Goal: Task Accomplishment & Management: Manage account settings

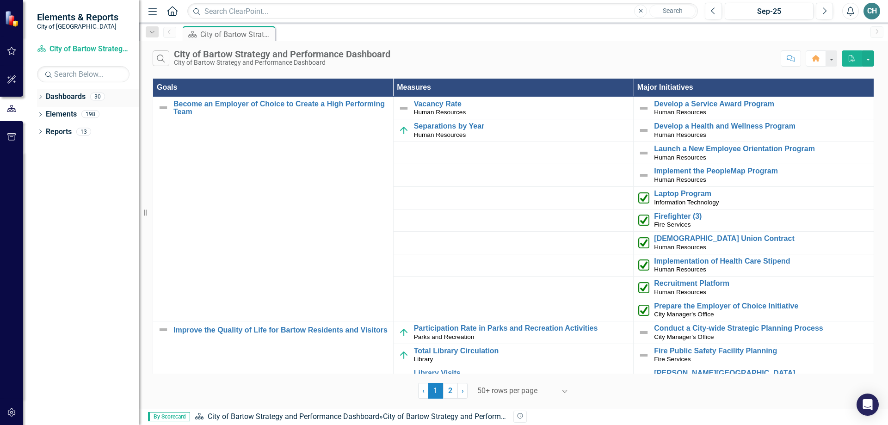
click at [65, 99] on link "Dashboards" at bounding box center [66, 97] width 40 height 11
click at [41, 97] on icon "Dropdown" at bounding box center [40, 97] width 6 height 5
click at [47, 112] on icon "Dropdown" at bounding box center [45, 114] width 7 height 6
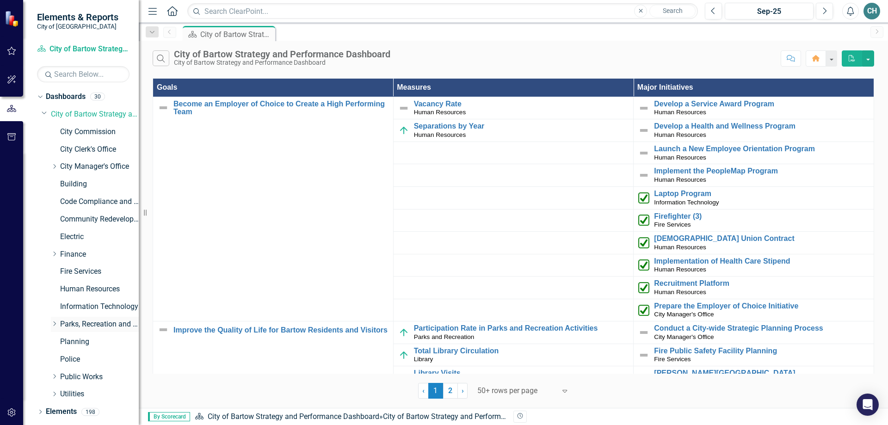
click at [55, 324] on icon at bounding box center [55, 323] width 2 height 5
click at [85, 376] on link "Library" at bounding box center [103, 377] width 69 height 11
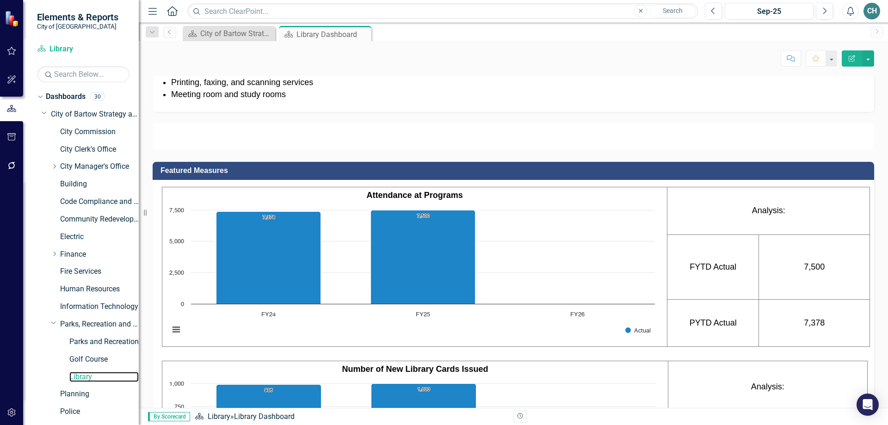
scroll to position [416, 0]
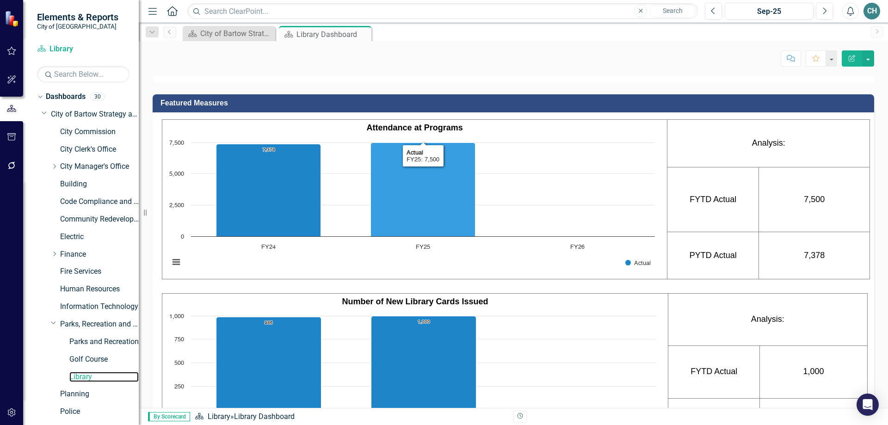
click at [419, 236] on icon "FY25, 7,500. Actual." at bounding box center [423, 189] width 105 height 94
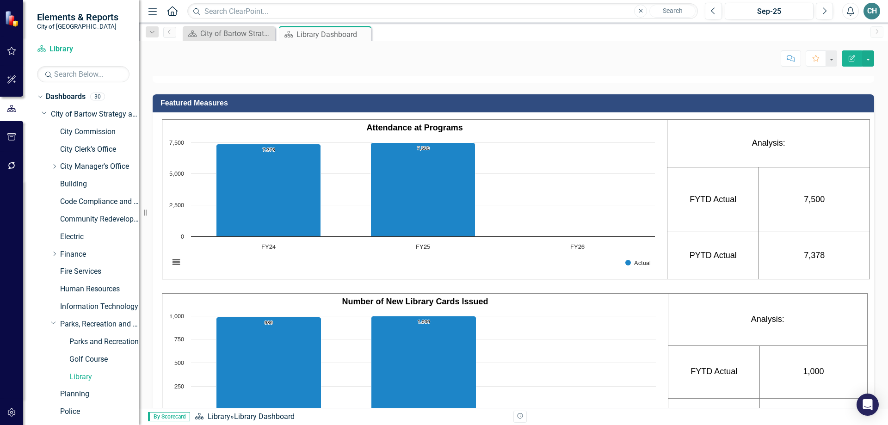
click at [796, 232] on td "7,500" at bounding box center [814, 199] width 111 height 65
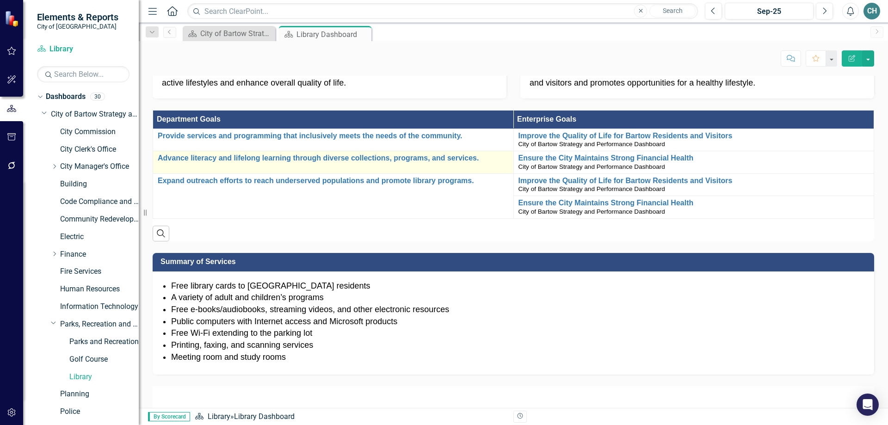
scroll to position [0, 0]
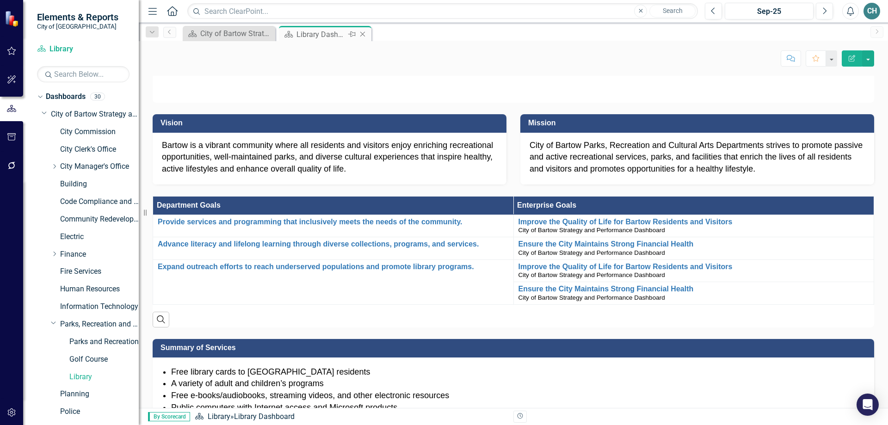
click at [321, 33] on div "Library Dashboard" at bounding box center [320, 35] width 49 height 12
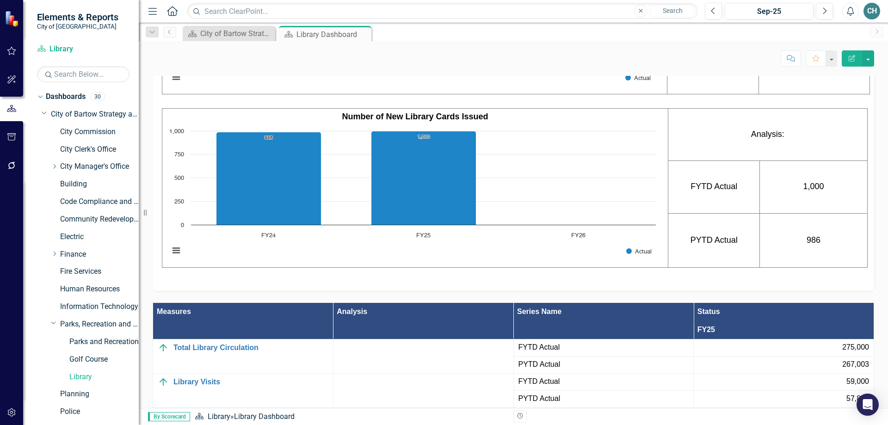
scroll to position [786, 0]
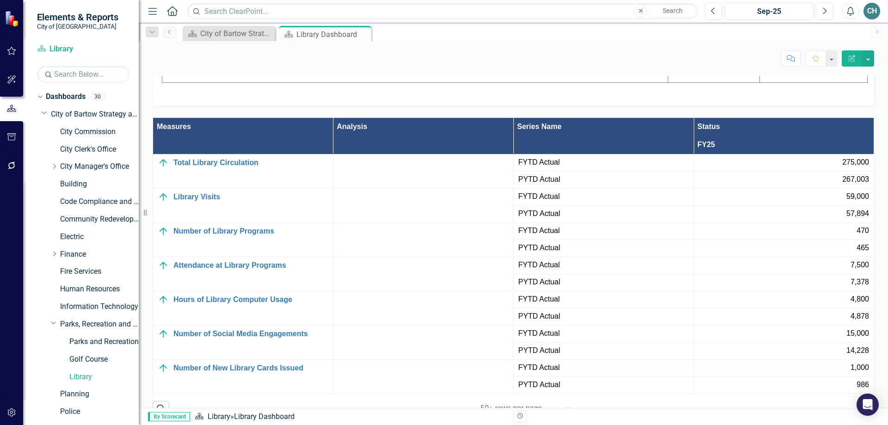
click at [843, 168] on span "275,000" at bounding box center [855, 162] width 27 height 11
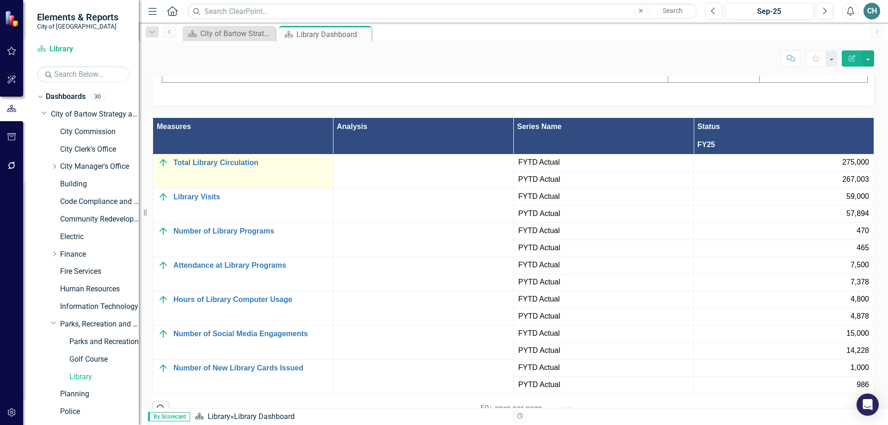
click at [164, 168] on img at bounding box center [163, 162] width 11 height 11
click at [202, 167] on link "Total Library Circulation" at bounding box center [250, 163] width 155 height 8
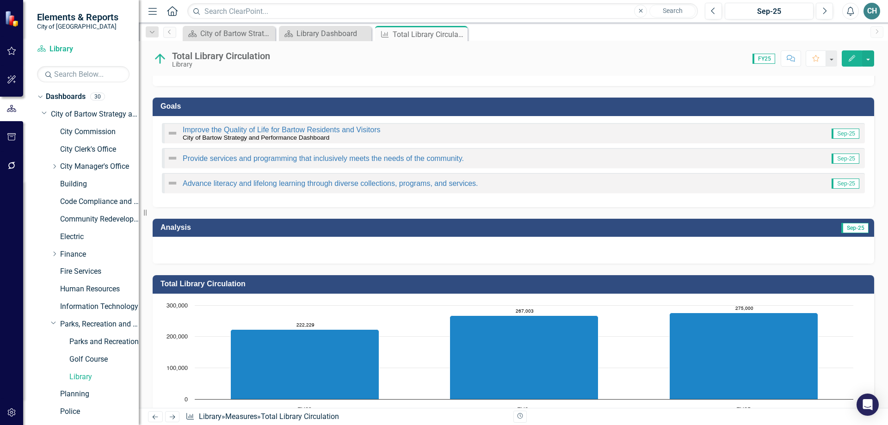
scroll to position [229, 0]
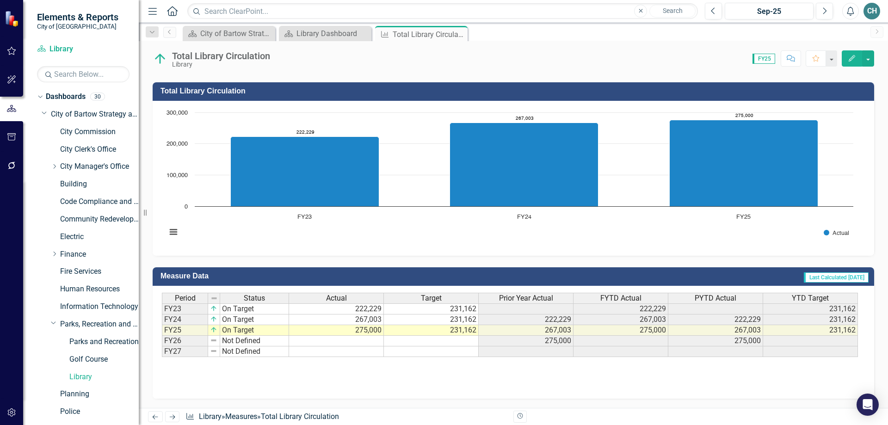
click at [363, 331] on td "275,000" at bounding box center [336, 330] width 95 height 11
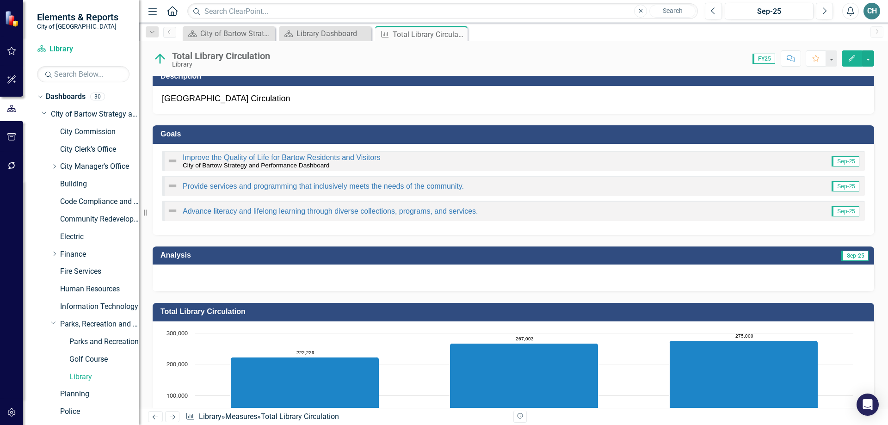
scroll to position [0, 0]
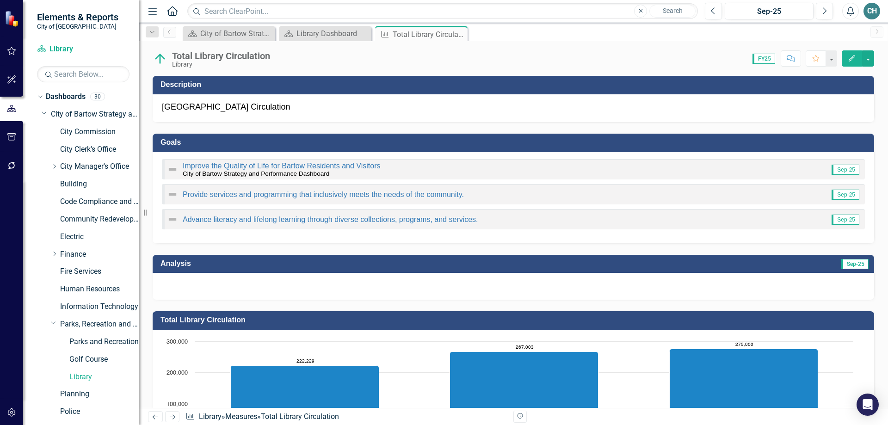
click at [850, 60] on icon "button" at bounding box center [852, 58] width 6 height 6
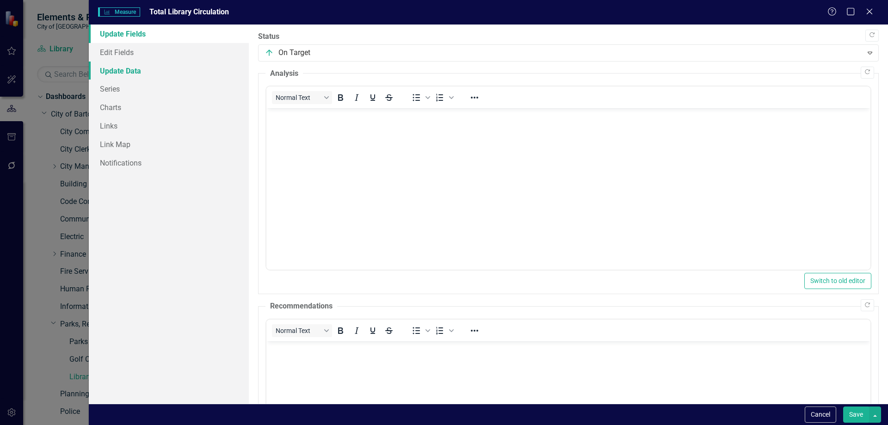
click at [122, 68] on link "Update Data" at bounding box center [169, 71] width 160 height 18
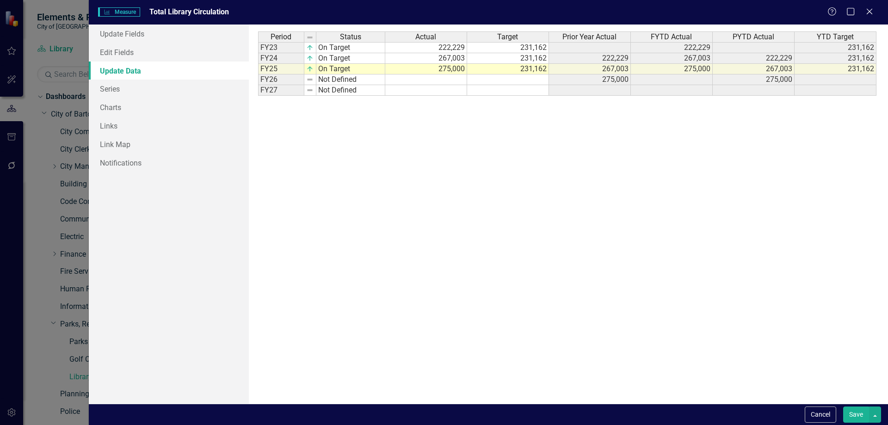
click at [686, 65] on td "275,000" at bounding box center [672, 69] width 82 height 11
click at [444, 70] on td "275,000" at bounding box center [426, 69] width 82 height 11
click at [443, 73] on td "275,000" at bounding box center [426, 69] width 82 height 11
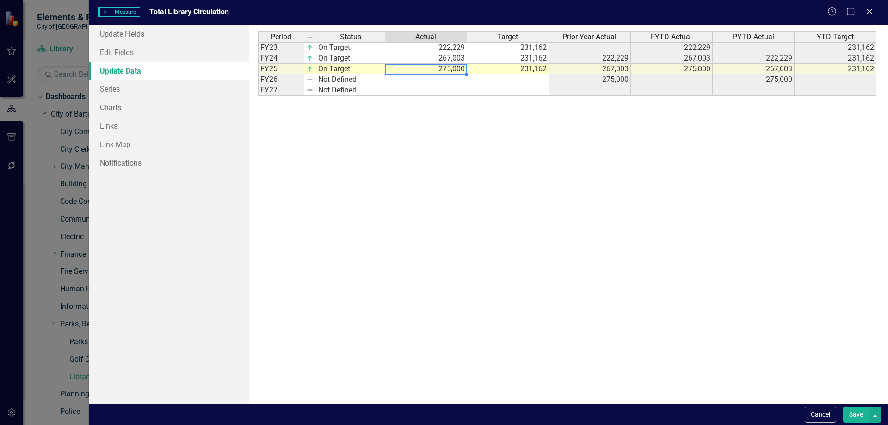
type textarea "275000"
click at [447, 68] on textarea "275000" at bounding box center [426, 69] width 82 height 11
click at [474, 147] on div "Period Status Actual Target Prior Year Actual FYTD Actual PYTD Actual YTD Targe…" at bounding box center [568, 213] width 621 height 365
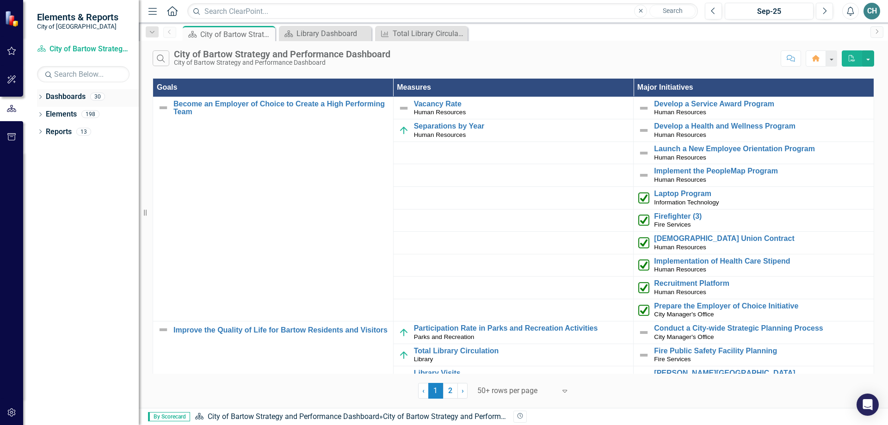
click at [39, 96] on icon "Dropdown" at bounding box center [40, 97] width 6 height 5
click at [48, 115] on icon "Dropdown" at bounding box center [45, 114] width 7 height 6
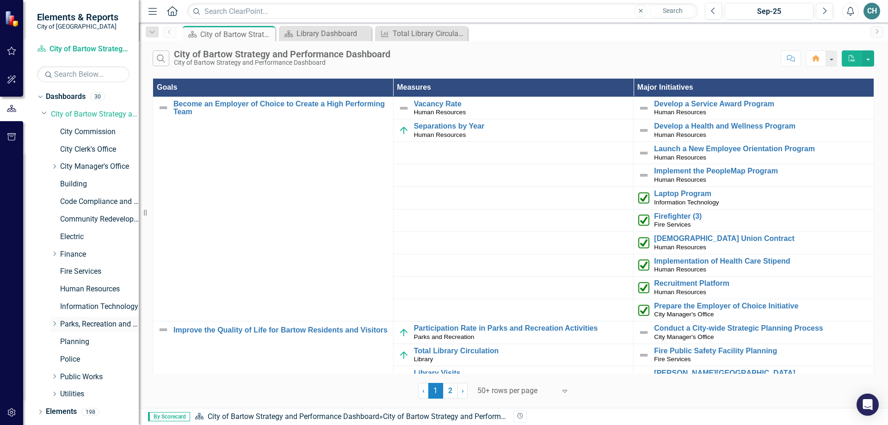
click at [54, 322] on icon at bounding box center [55, 323] width 2 height 5
click at [80, 375] on link "Library" at bounding box center [103, 377] width 69 height 11
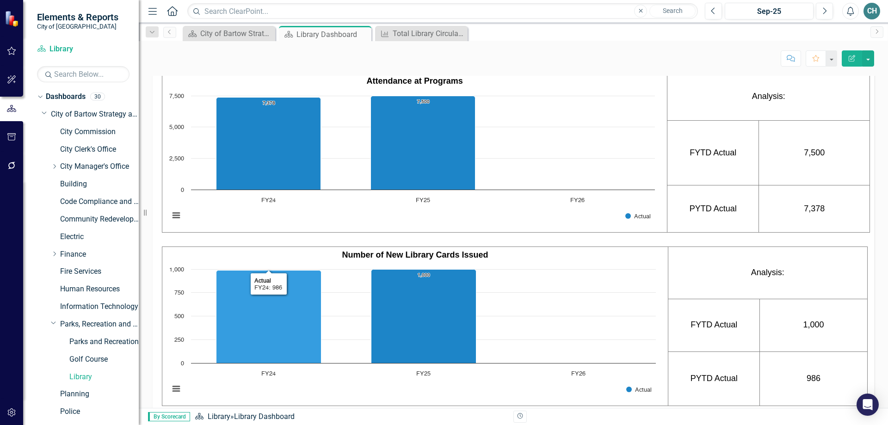
scroll to position [462, 0]
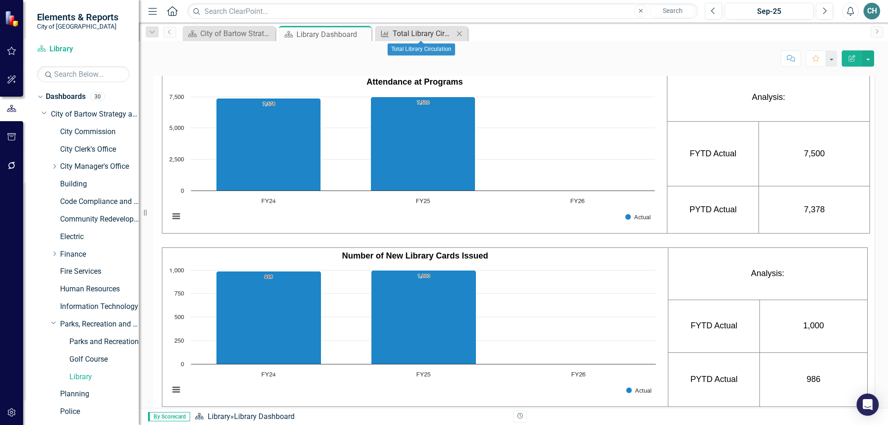
click at [412, 31] on div "Total Library Circulation" at bounding box center [423, 34] width 61 height 12
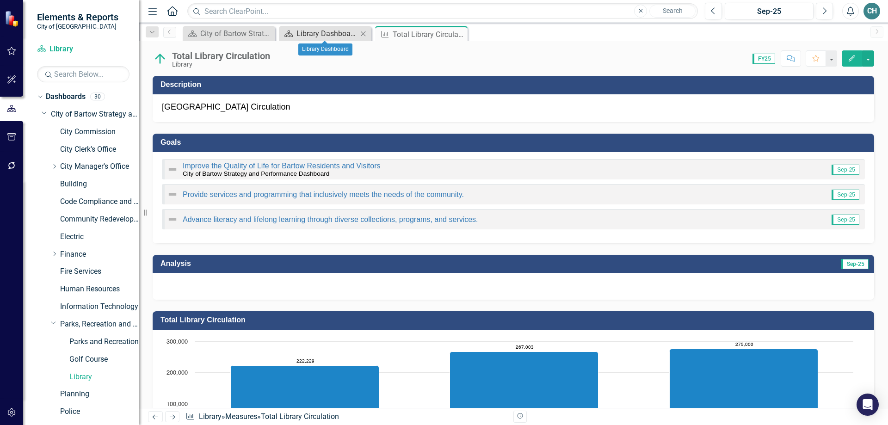
click at [310, 33] on div "Library Dashboard" at bounding box center [326, 34] width 61 height 12
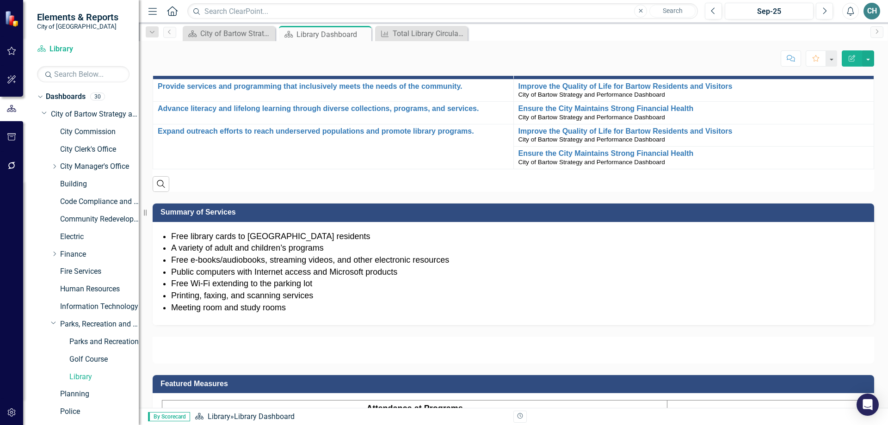
scroll to position [185, 0]
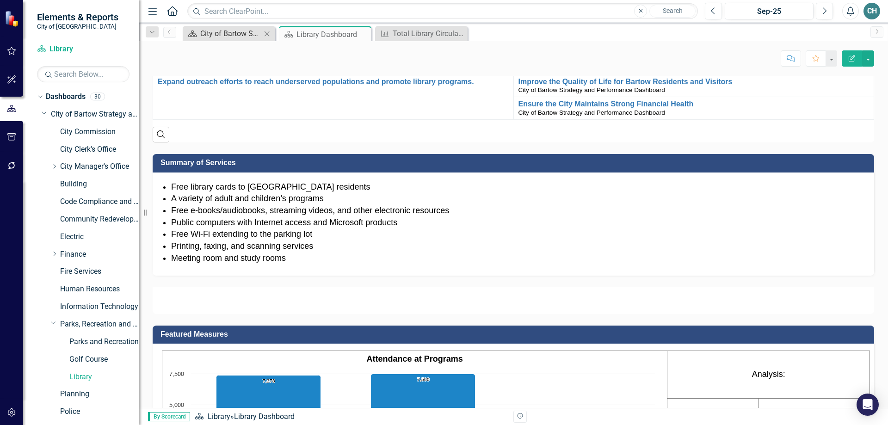
click at [242, 31] on div "City of Bartow Strategy and Performance Dashboard" at bounding box center [230, 34] width 61 height 12
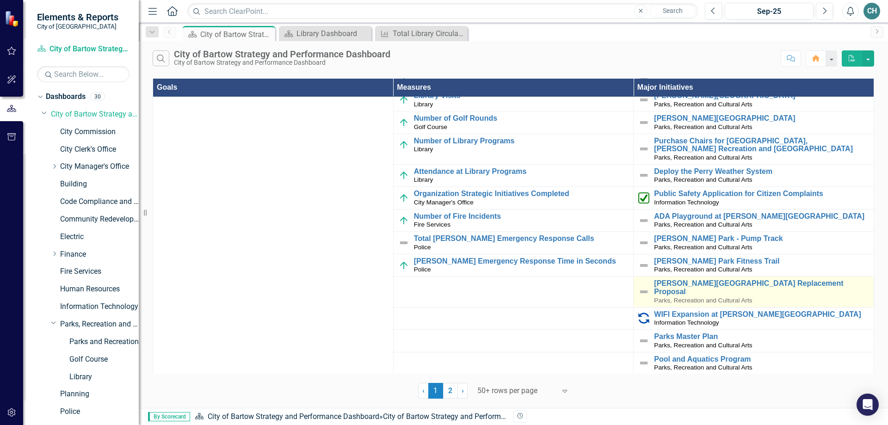
scroll to position [370, 0]
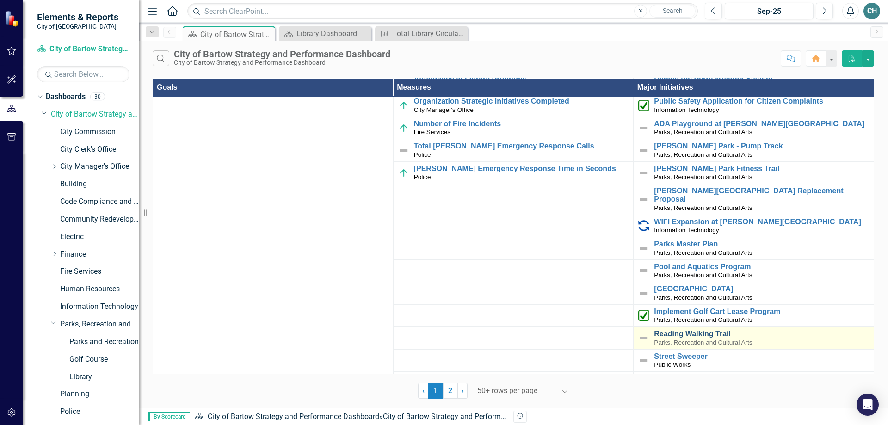
click at [678, 330] on link "Reading Walking Trail" at bounding box center [761, 334] width 215 height 8
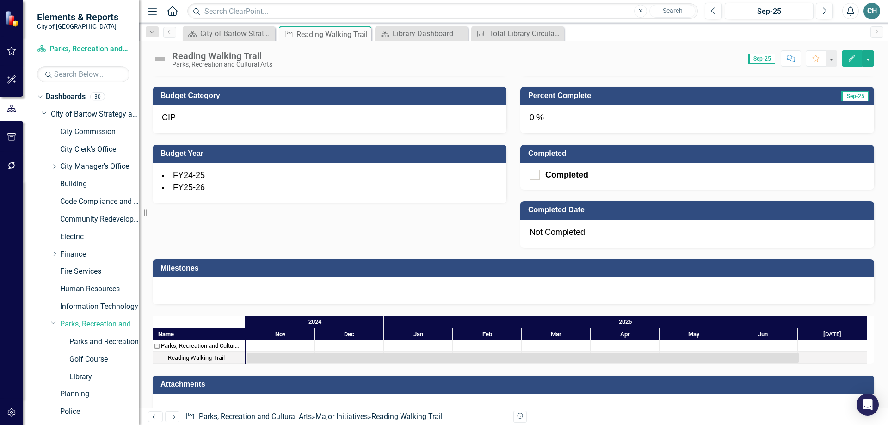
scroll to position [485, 0]
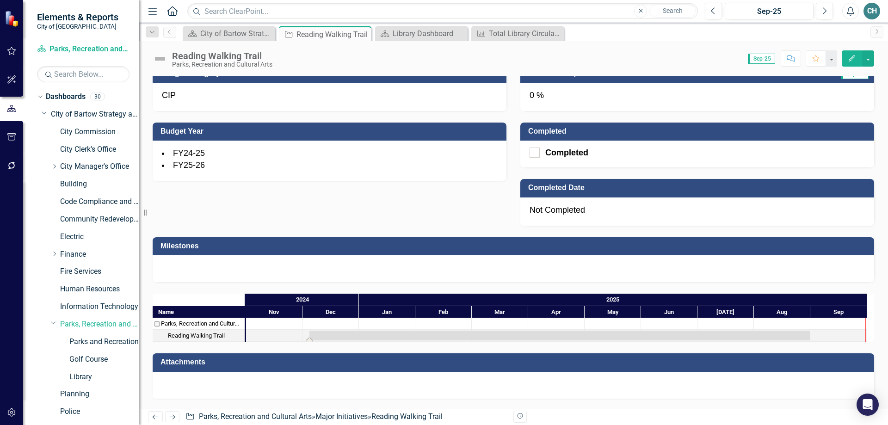
drag, startPoint x: 791, startPoint y: 331, endPoint x: 869, endPoint y: 331, distance: 77.7
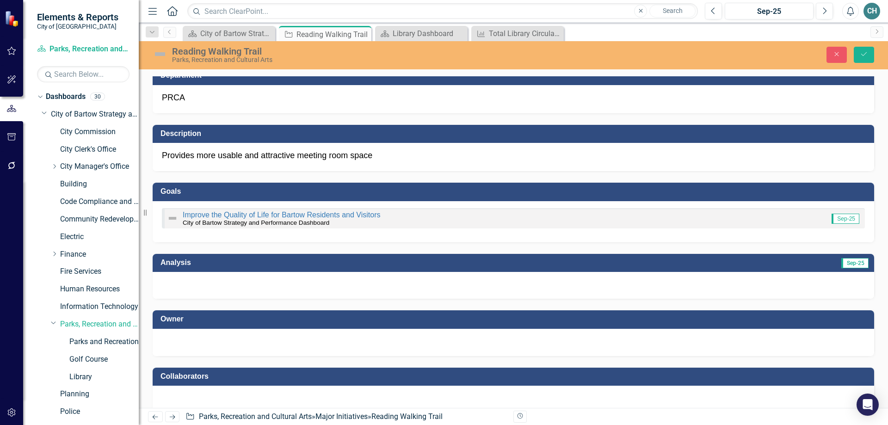
scroll to position [0, 0]
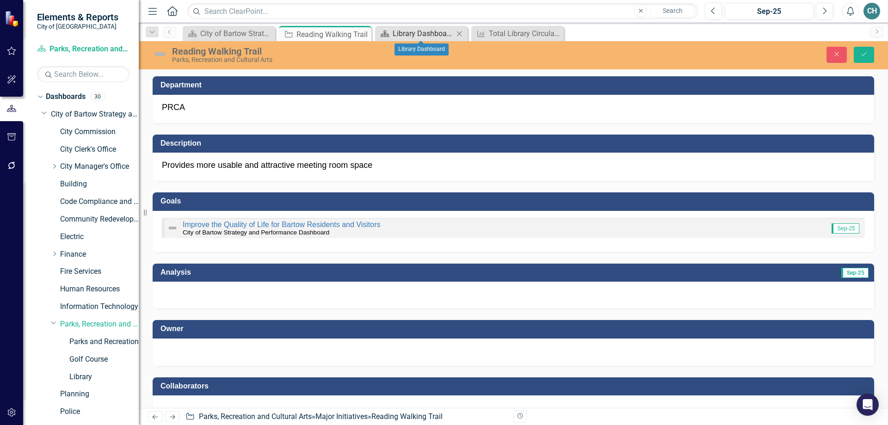
click at [413, 30] on div "Library Dashboard" at bounding box center [423, 34] width 61 height 12
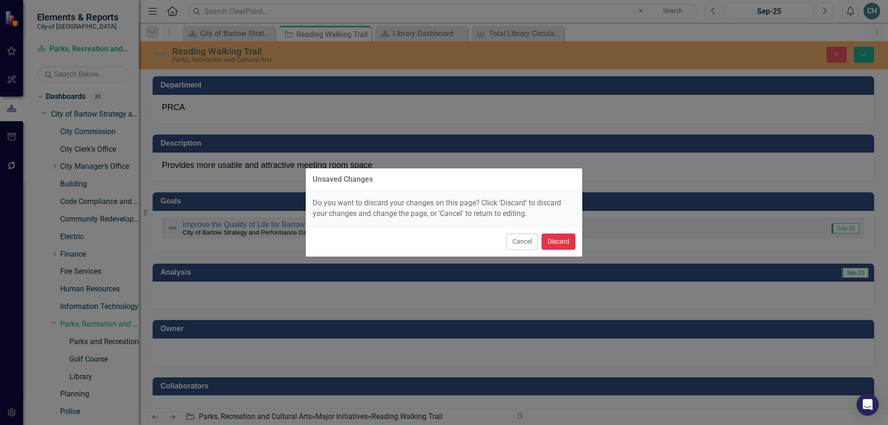
click at [560, 243] on button "Discard" at bounding box center [559, 242] width 34 height 16
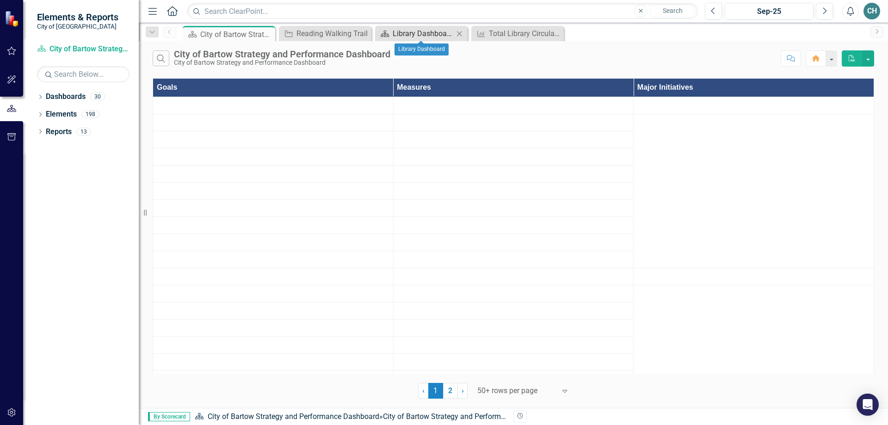
click at [424, 33] on div "Library Dashboard" at bounding box center [423, 34] width 61 height 12
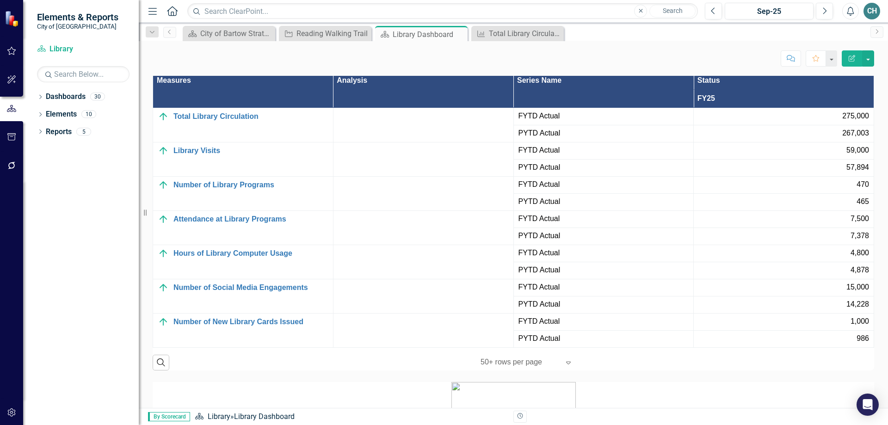
scroll to position [925, 0]
